Goal: Task Accomplishment & Management: Use online tool/utility

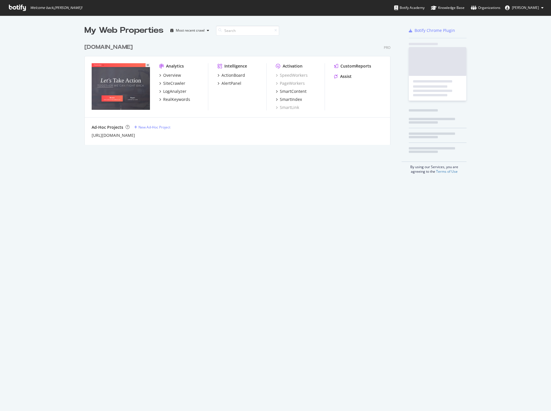
scroll to position [406, 542]
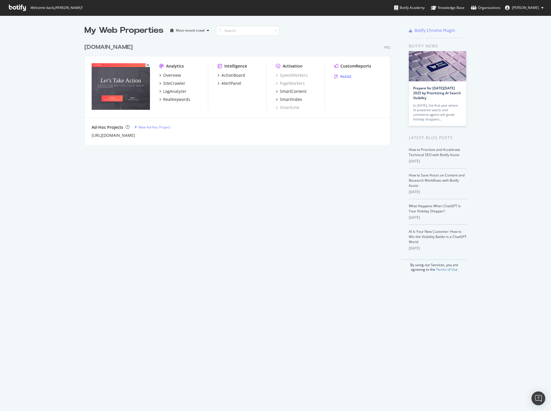
click at [341, 76] on div "Assist" at bounding box center [345, 77] width 11 height 6
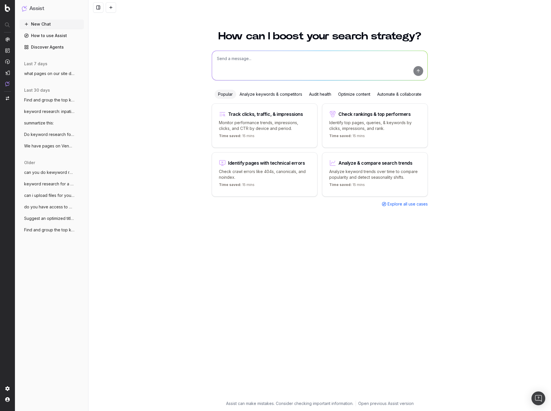
drag, startPoint x: 422, startPoint y: 228, endPoint x: 374, endPoint y: 175, distance: 71.7
click at [421, 227] on div "How can I boost your search strategy? Popular Analyze keywords & competitors Au…" at bounding box center [319, 212] width 221 height 376
click at [298, 67] on textarea at bounding box center [319, 65] width 215 height 29
paste textarea "Starwood Hotels Data Breach | Do You Qualify for Compensation?"
type textarea "write slug for this title tag: Starwood Hotels Data Breach | Do You Qualify for…"
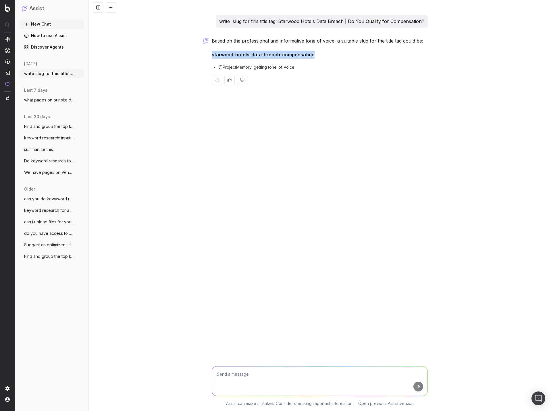
drag, startPoint x: 315, startPoint y: 53, endPoint x: 211, endPoint y: 51, distance: 104.2
click at [211, 51] on div "write slug for this title tag: Starwood Hotels Data Breach | Do You Qualify for…" at bounding box center [319, 54] width 221 height 79
copy strong "starwood-hotels-data-breach-compensation"
